Goal: Transaction & Acquisition: Purchase product/service

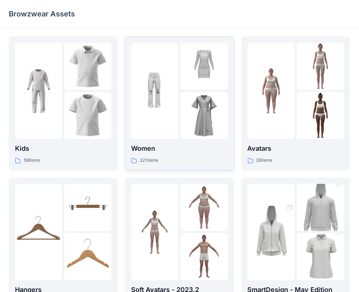
click at [174, 144] on p "Women" at bounding box center [179, 148] width 96 height 10
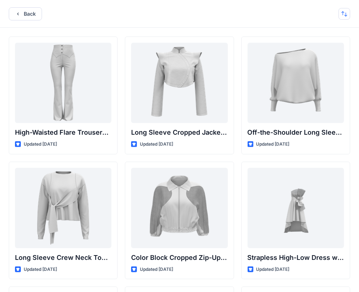
click at [343, 13] on button "button" at bounding box center [344, 14] width 12 height 12
click at [308, 45] on p "A to Z" at bounding box center [320, 49] width 46 height 8
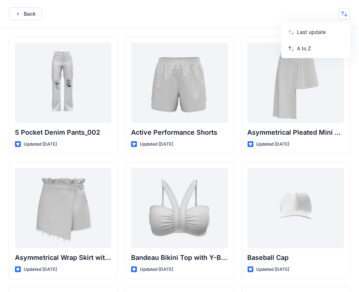
click at [241, 15] on div "Back Last update A to Z" at bounding box center [179, 14] width 359 height 28
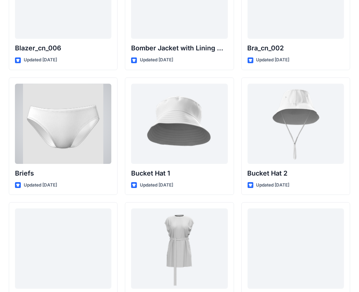
scroll to position [1005, 0]
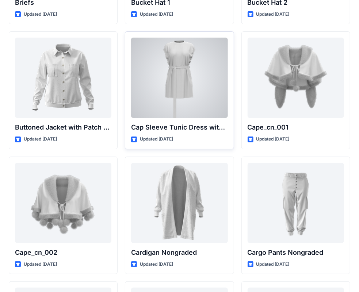
click at [150, 93] on div at bounding box center [179, 78] width 96 height 80
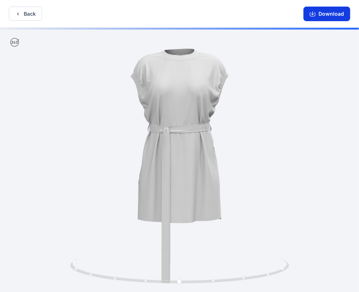
click at [314, 15] on icon "button" at bounding box center [312, 14] width 6 height 6
